Goal: Task Accomplishment & Management: Manage account settings

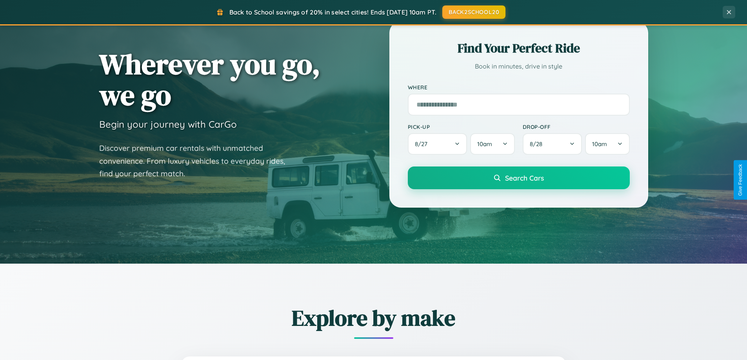
scroll to position [539, 0]
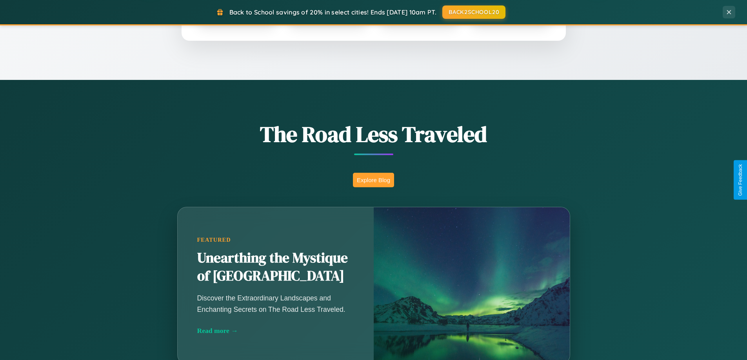
click at [373, 180] on button "Explore Blog" at bounding box center [373, 180] width 41 height 15
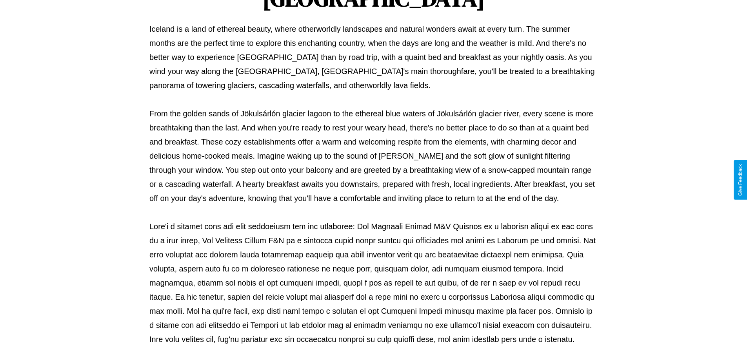
scroll to position [254, 0]
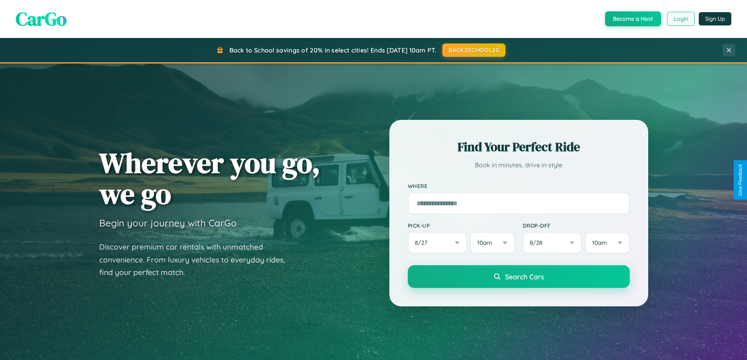
click at [680, 19] on button "Login" at bounding box center [681, 19] width 28 height 14
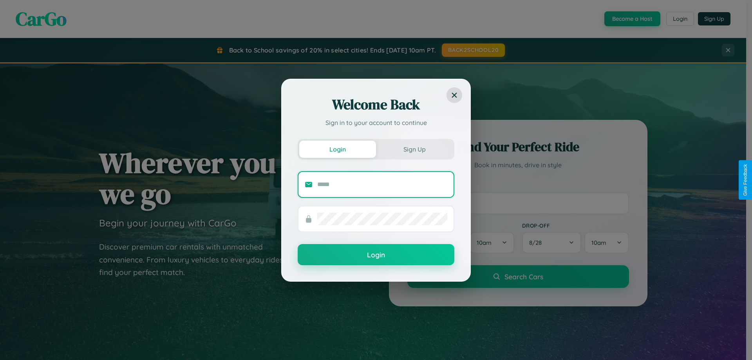
click at [383, 184] on input "text" at bounding box center [382, 184] width 130 height 13
type input "**********"
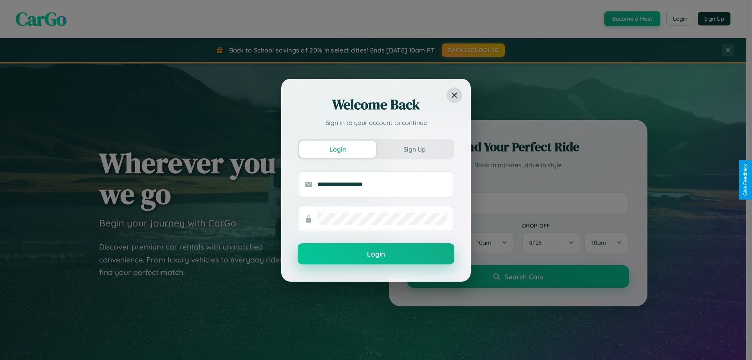
click at [376, 254] on button "Login" at bounding box center [376, 253] width 157 height 21
